Goal: Transaction & Acquisition: Purchase product/service

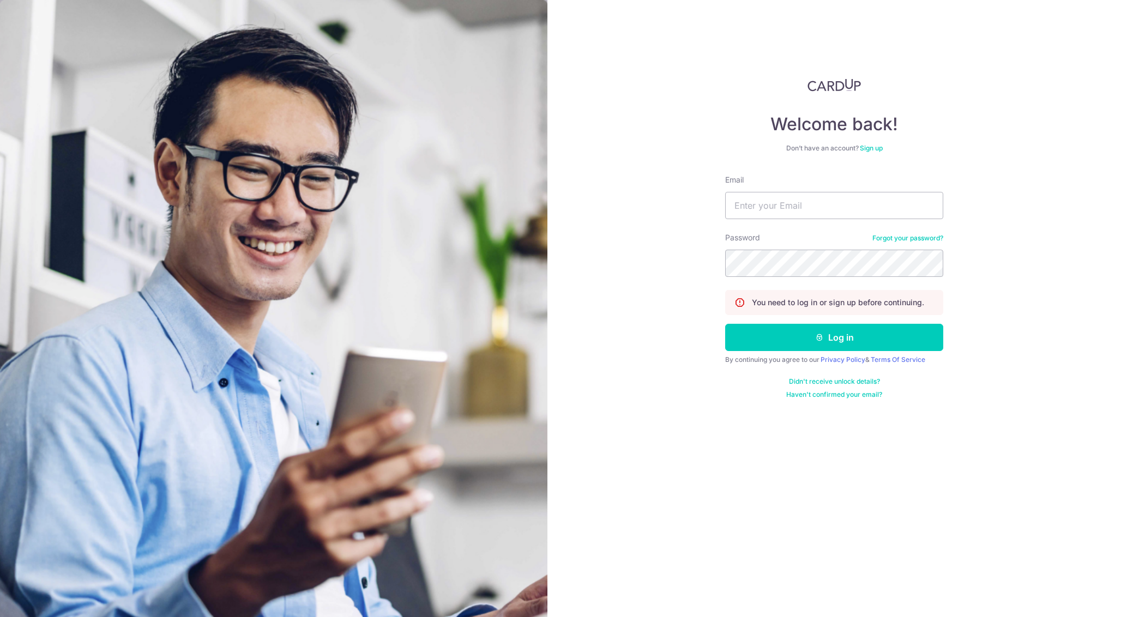
click at [0, 617] on nordpass-portal at bounding box center [0, 617] width 0 height 0
type input "[EMAIL_ADDRESS][DOMAIN_NAME]"
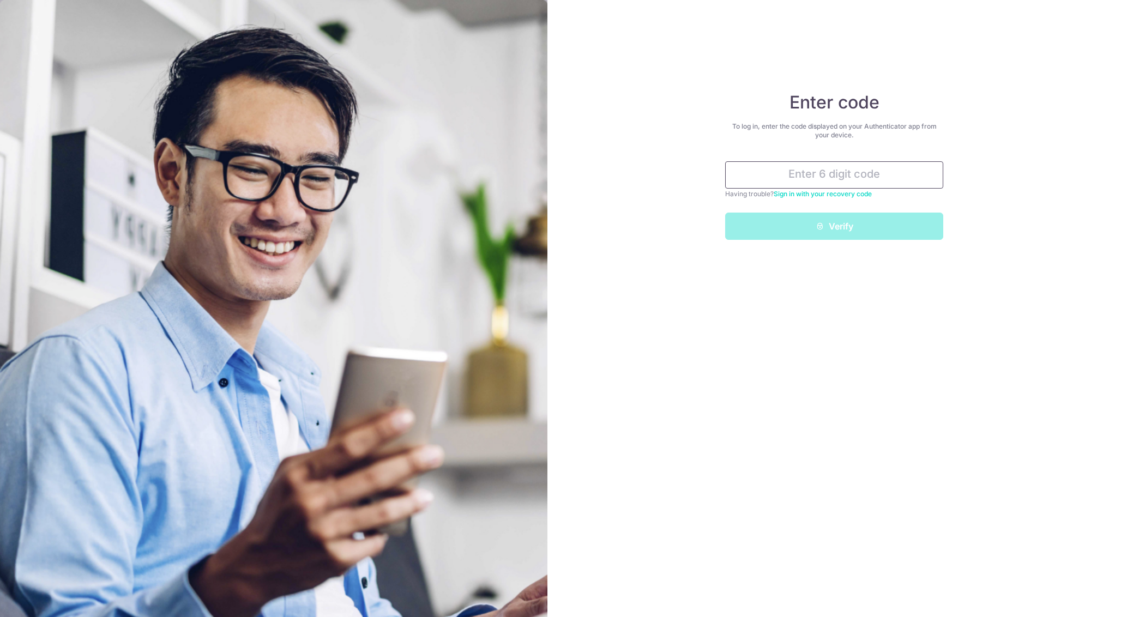
click at [881, 161] on input "text" at bounding box center [834, 174] width 218 height 27
type input "293519"
click at [725, 213] on button "Verify" at bounding box center [834, 226] width 218 height 27
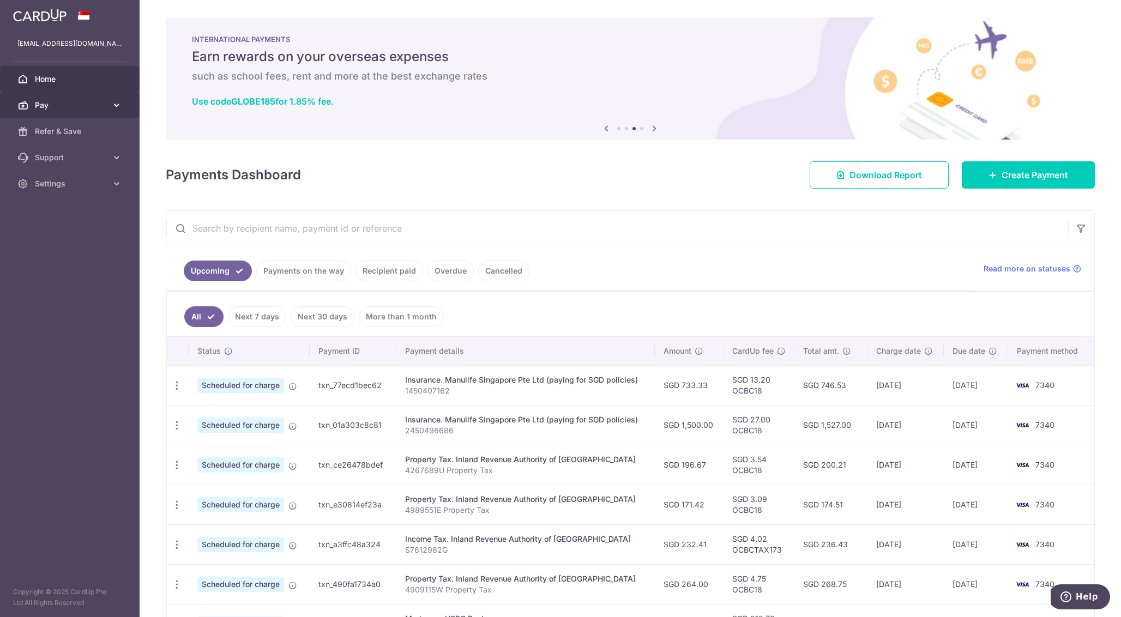
click at [118, 107] on icon at bounding box center [116, 105] width 11 height 11
click at [103, 137] on link "Payments" at bounding box center [70, 131] width 140 height 26
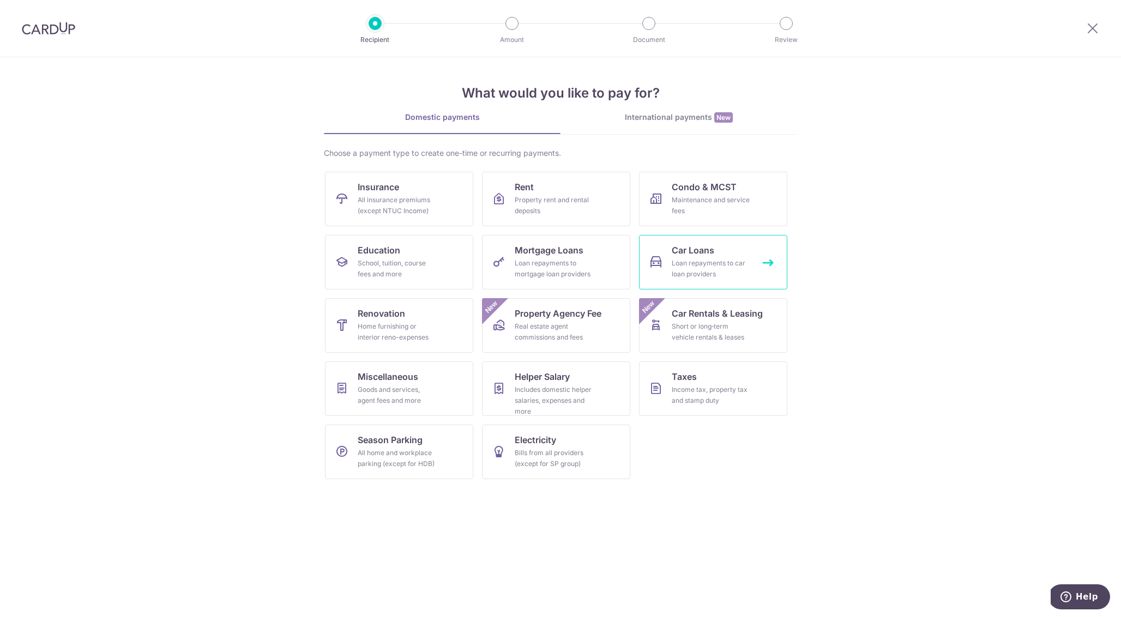
click at [672, 248] on span "Car Loans" at bounding box center [693, 250] width 43 height 13
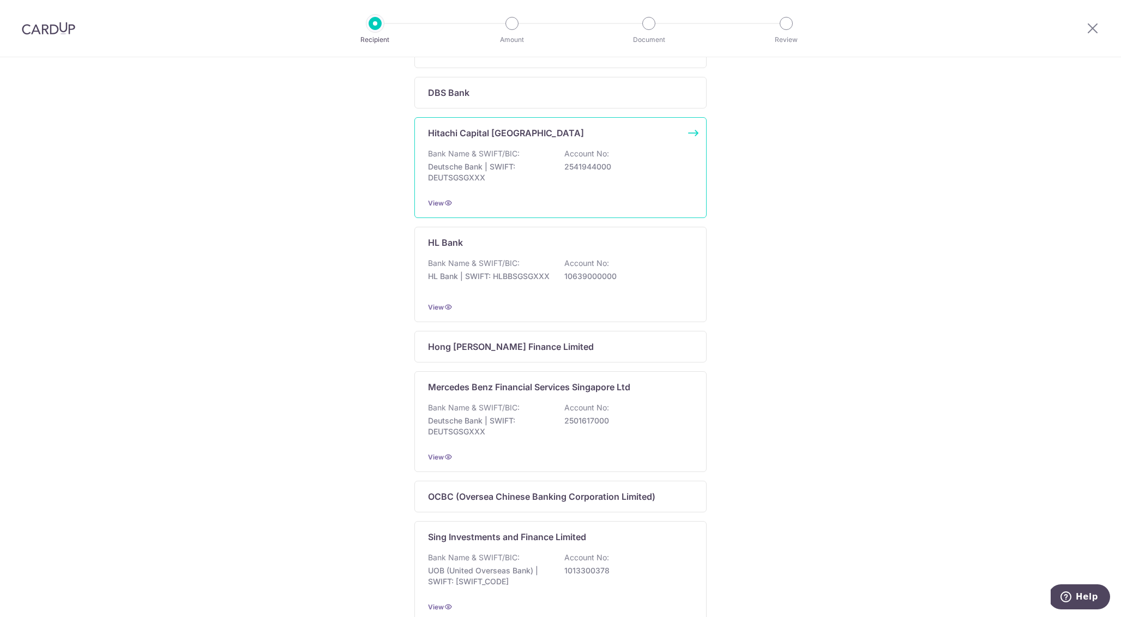
scroll to position [322, 0]
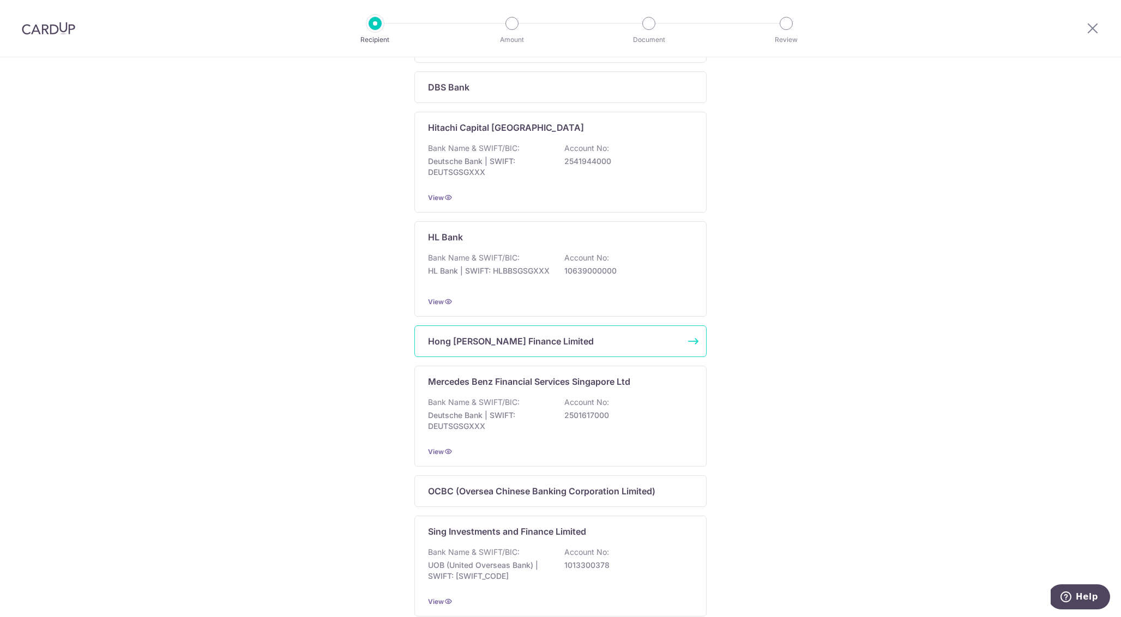
click at [664, 344] on div "Hong [PERSON_NAME] Finance Limited" at bounding box center [554, 341] width 252 height 13
